Goal: Information Seeking & Learning: Learn about a topic

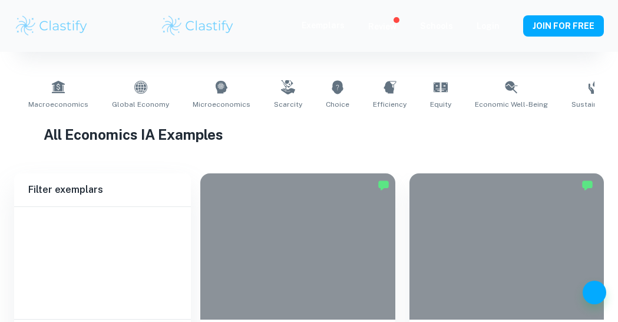
type input "Economics"
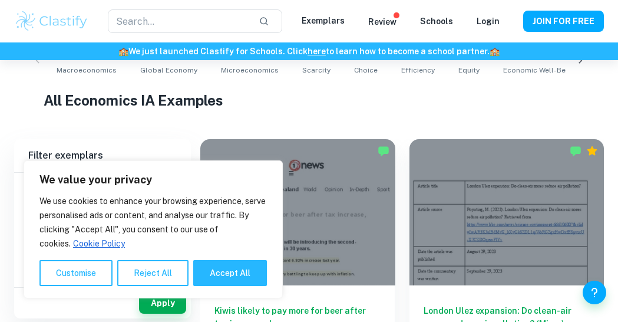
scroll to position [407, 0]
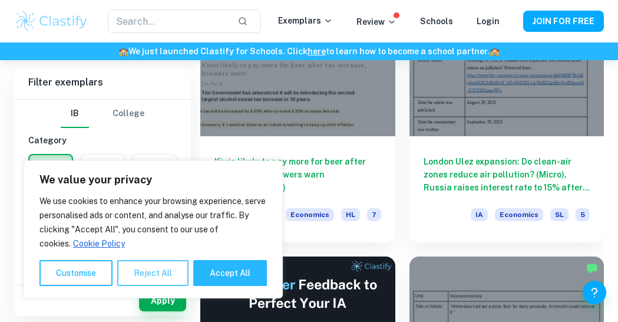
click at [144, 266] on button "Reject All" at bounding box center [152, 273] width 71 height 26
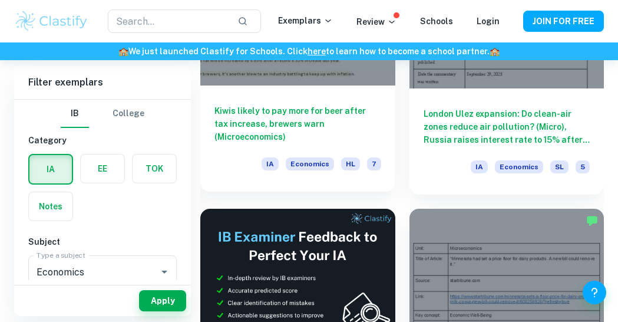
scroll to position [453, 0]
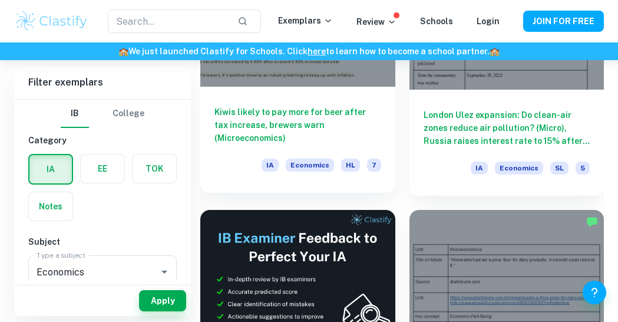
click at [281, 114] on h6 "Kiwis likely to pay more for beer after tax increase, brewers warn (Microeconom…" at bounding box center [297, 124] width 167 height 39
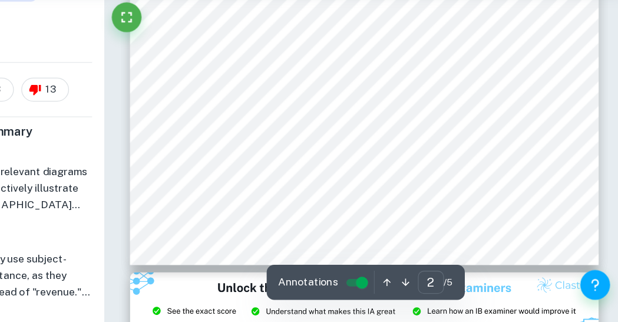
scroll to position [912, 0]
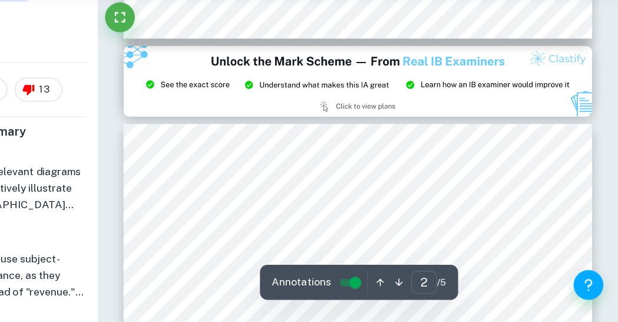
type input "3"
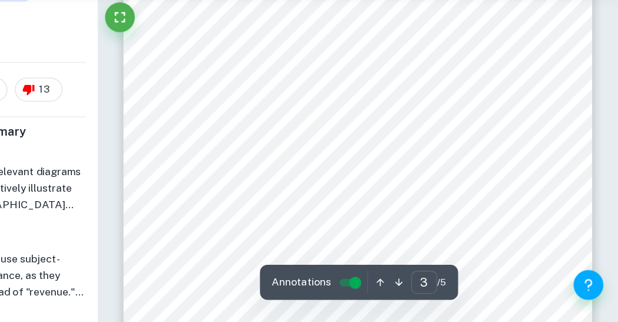
scroll to position [1353, 0]
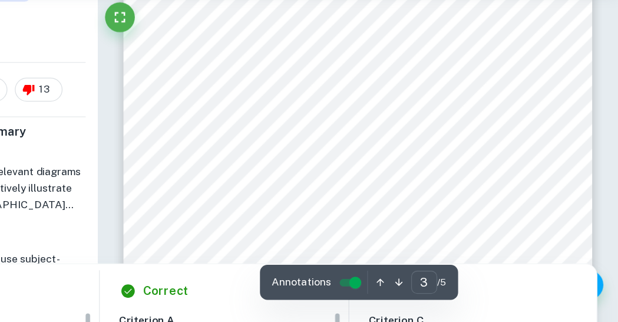
click at [407, 287] on input "controlled" at bounding box center [410, 290] width 42 height 14
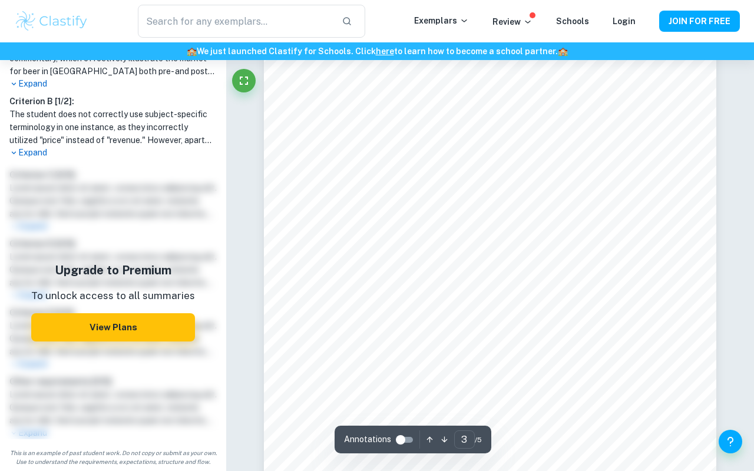
scroll to position [1495, 0]
type input "4"
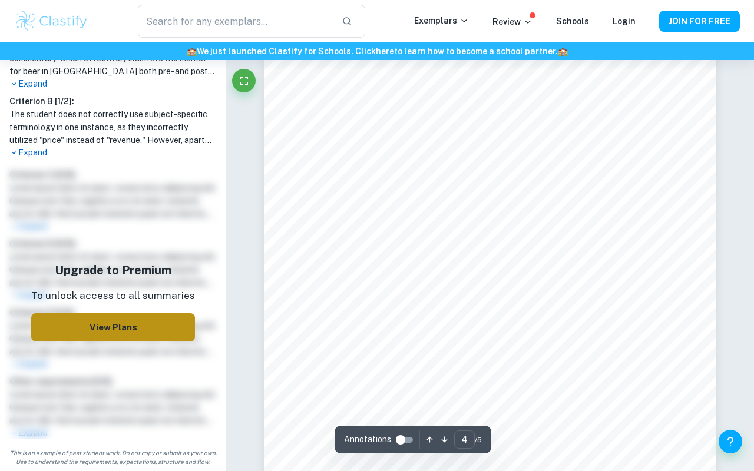
click at [122, 319] on button "View Plans" at bounding box center [113, 327] width 164 height 28
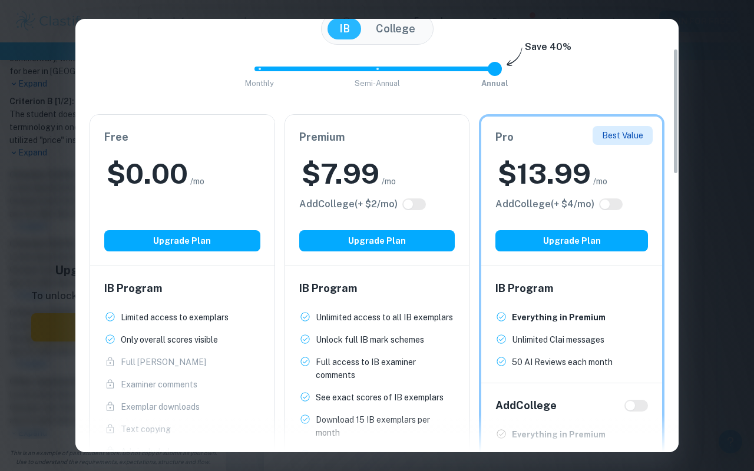
scroll to position [103, 0]
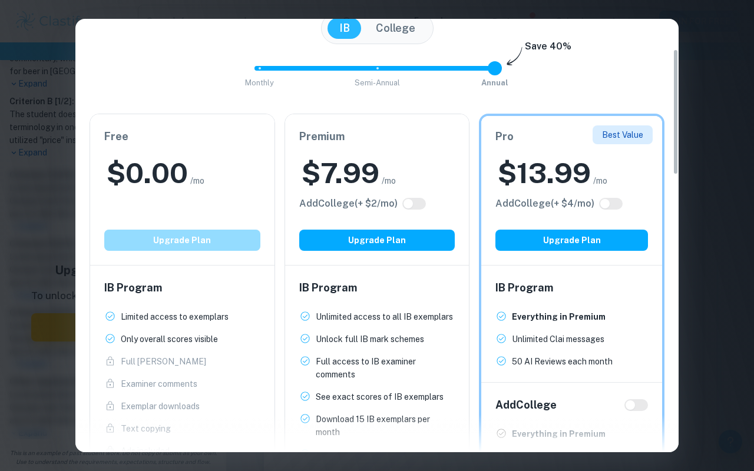
click at [213, 241] on button "Upgrade Plan" at bounding box center [182, 240] width 156 height 21
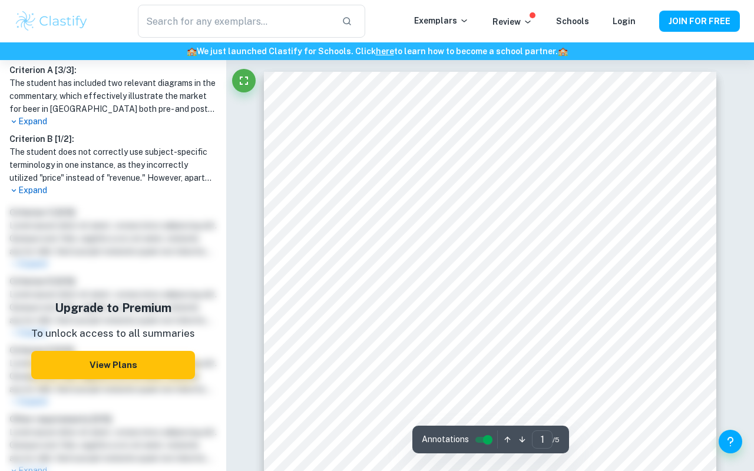
scroll to position [348, 0]
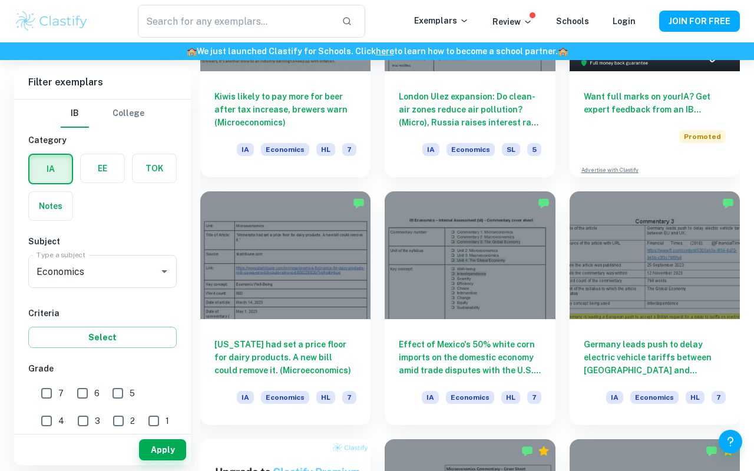
scroll to position [257, 0]
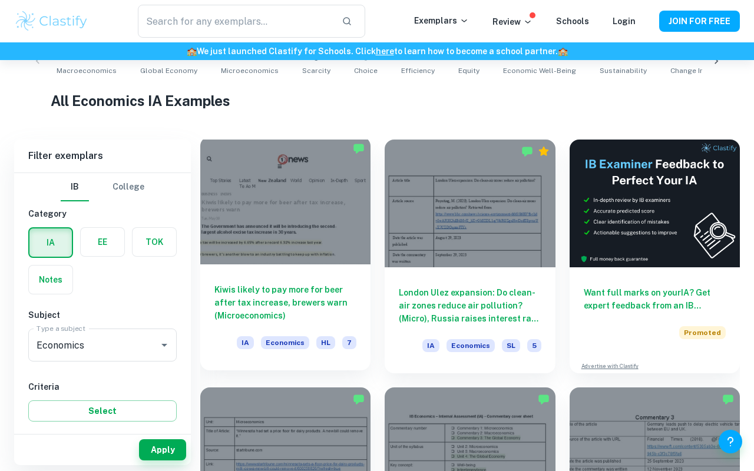
click at [284, 297] on h6 "Kiwis likely to pay more for beer after tax increase, brewers warn (Microeconom…" at bounding box center [285, 302] width 142 height 39
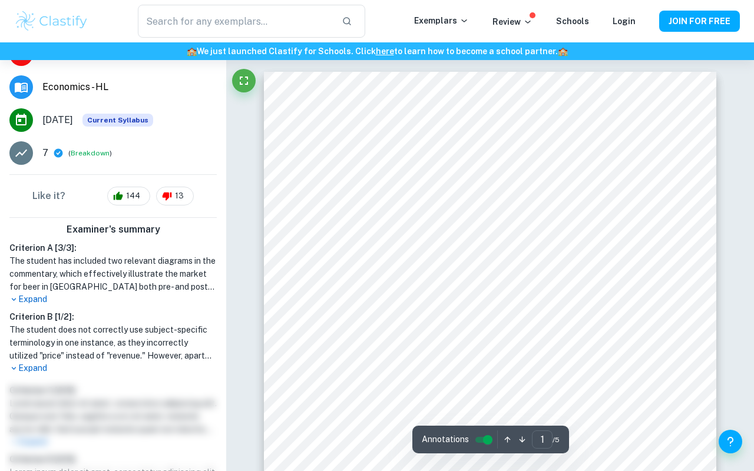
scroll to position [221, 0]
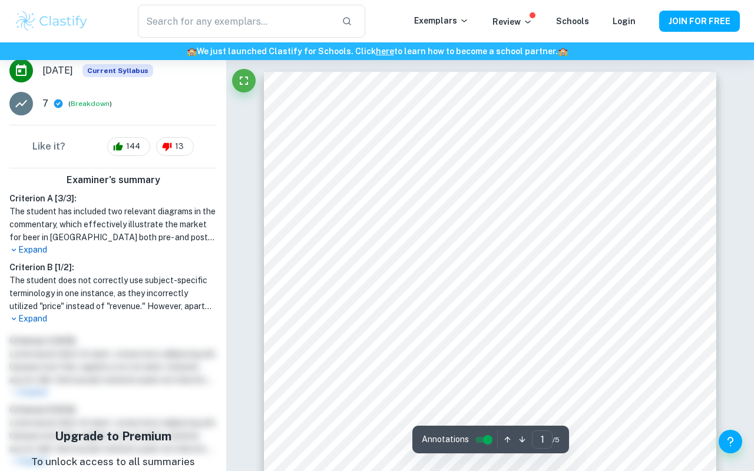
click at [32, 201] on h6 "Criterion A [ 3 / 3 ]:" at bounding box center [112, 198] width 207 height 13
copy h6 "Criterion"
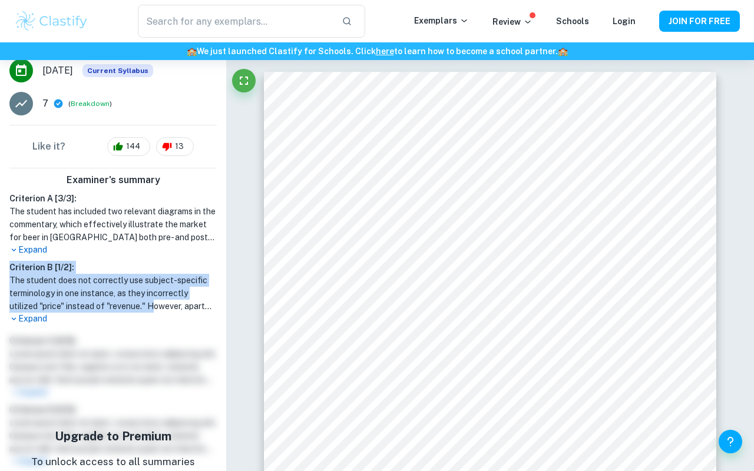
drag, startPoint x: 10, startPoint y: 268, endPoint x: 140, endPoint y: 302, distance: 134.0
click at [144, 304] on div "Criterion B [ 1 / 2 ]: The student does not correctly use subject-specific term…" at bounding box center [113, 293] width 217 height 64
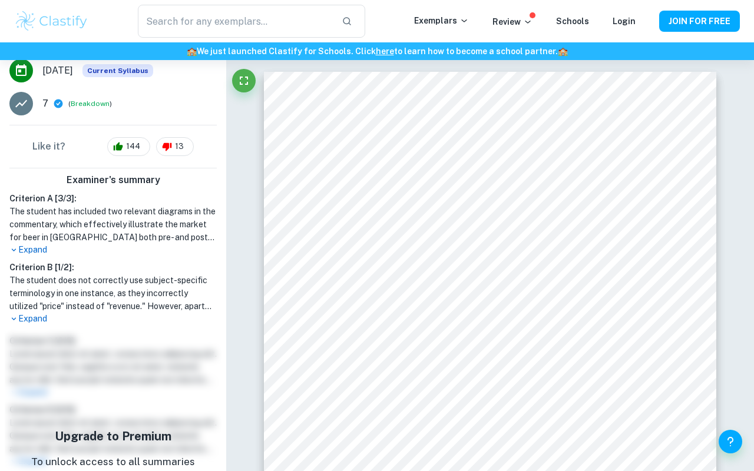
click at [22, 321] on div "Examiner's summary Criterion A [ 3 / 3 ]: The student has included two relevant…" at bounding box center [113, 389] width 226 height 442
click at [22, 321] on p "Expand" at bounding box center [112, 319] width 207 height 12
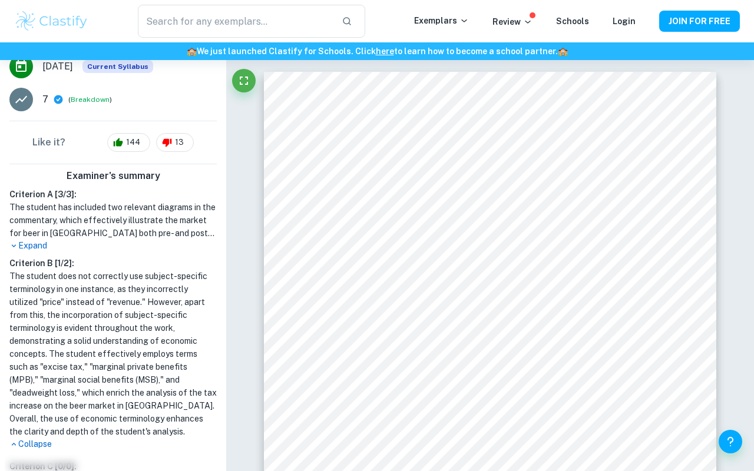
scroll to position [226, 0]
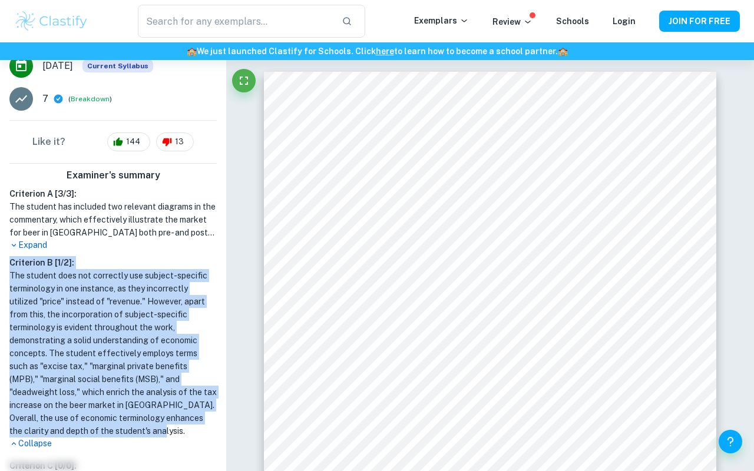
drag, startPoint x: 106, startPoint y: 427, endPoint x: 5, endPoint y: 265, distance: 190.7
click at [5, 265] on div "Criterion B [ 1 / 2 ]: The student does not correctly use subject-specific term…" at bounding box center [113, 353] width 217 height 194
copy div "Criterion B [ 1 / 2 ]: The student does not correctly use subject-specific term…"
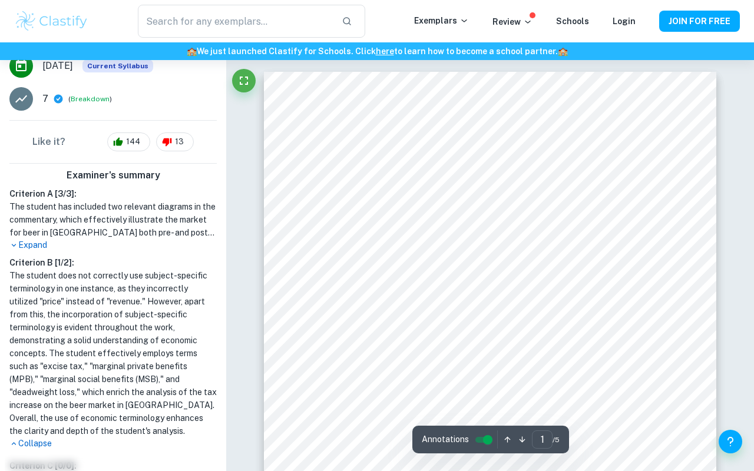
click at [158, 234] on h1 "The student has included two relevant diagrams in the commentary, which effecti…" at bounding box center [112, 219] width 207 height 39
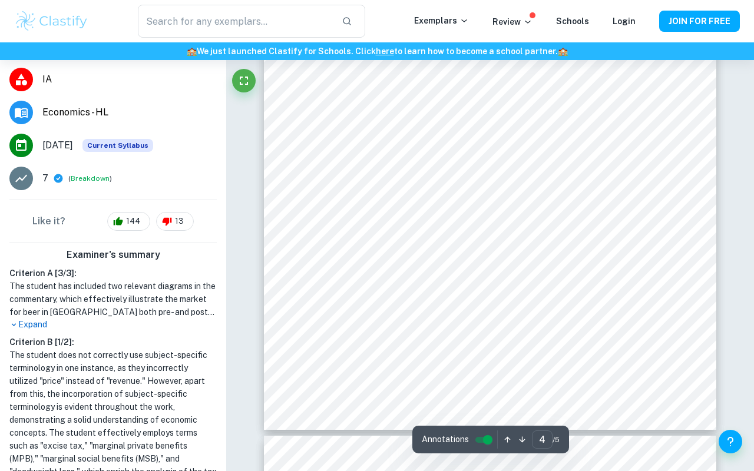
scroll to position [2333, 0]
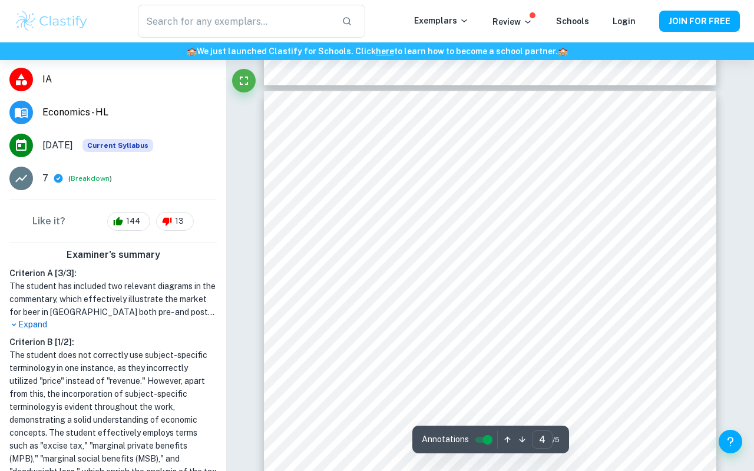
type input "3"
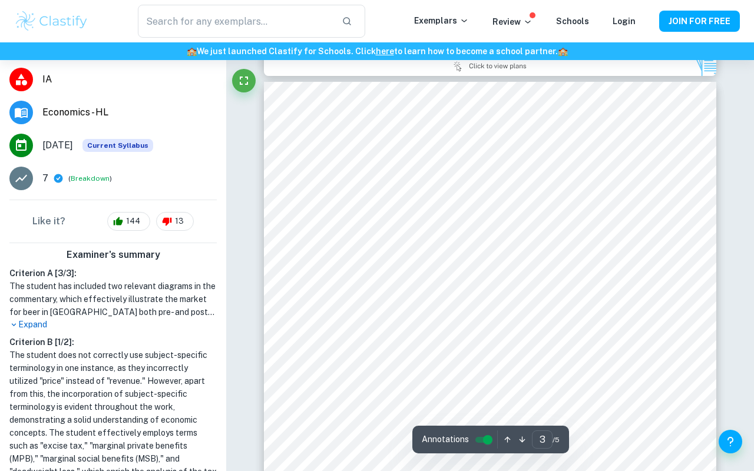
scroll to position [1369, 0]
